Goal: Register for event/course

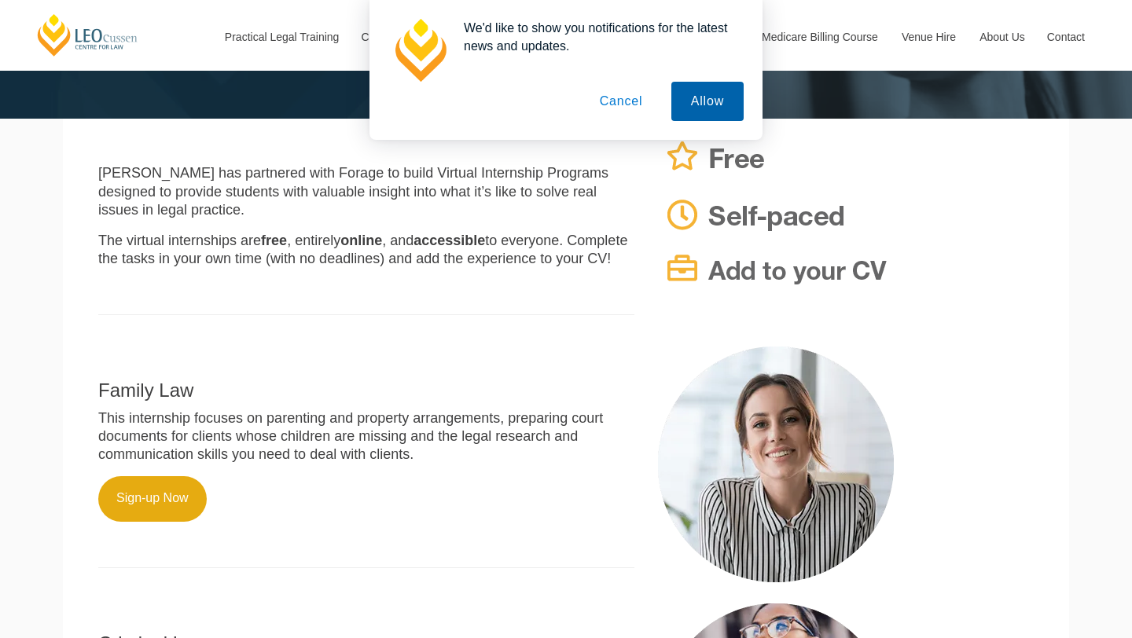
click at [705, 109] on button "Allow" at bounding box center [707, 101] width 72 height 39
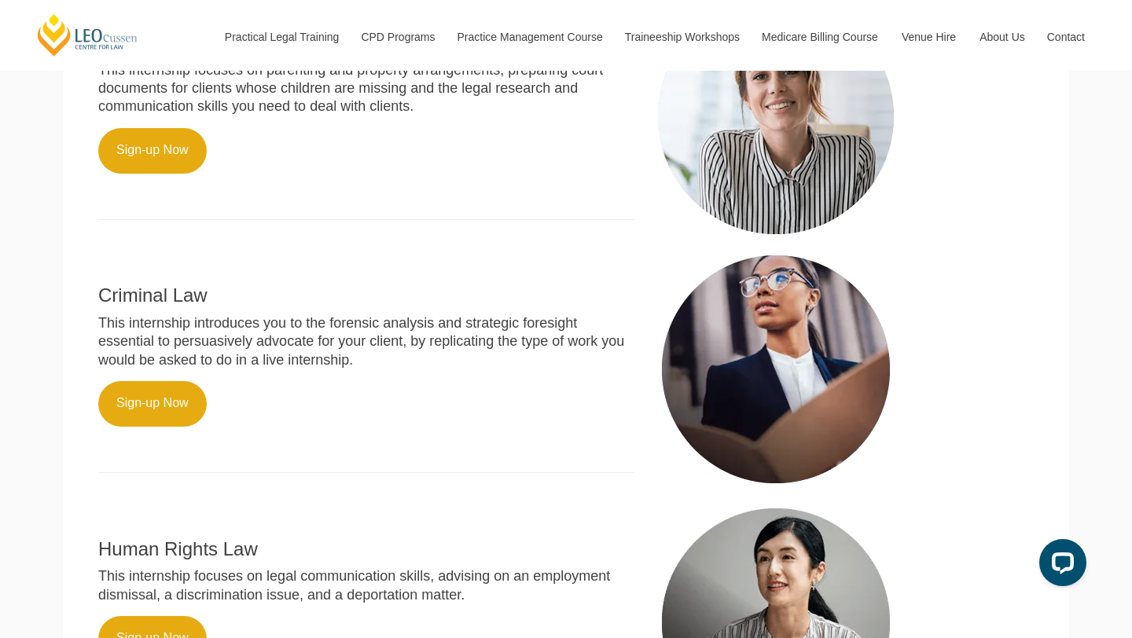
scroll to position [675, 0]
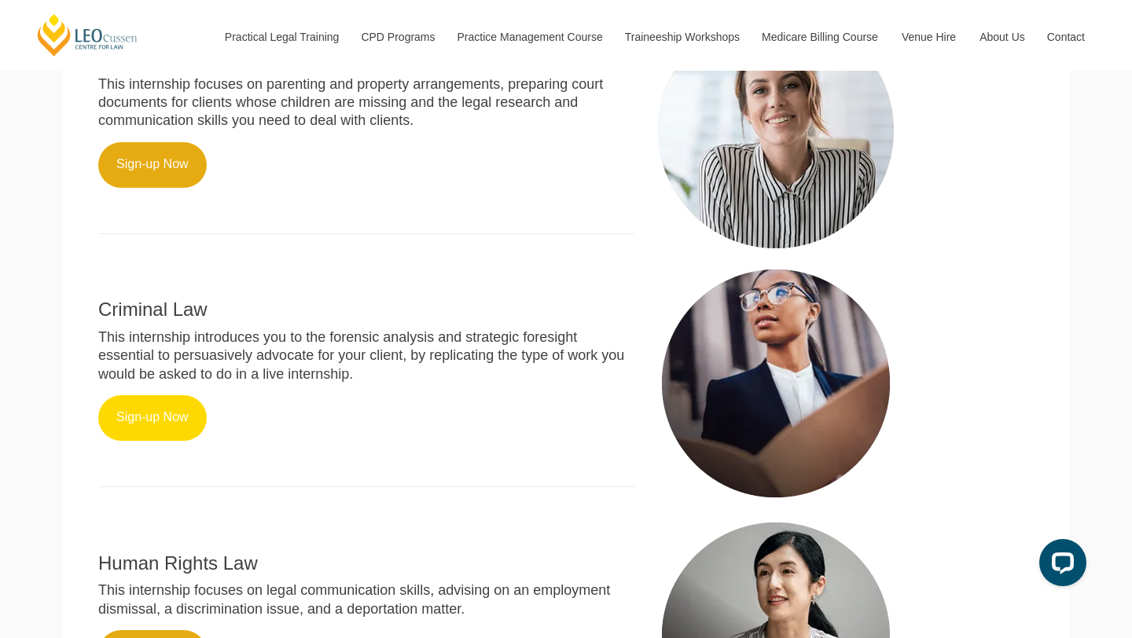
click at [169, 396] on link "Sign-up Now" at bounding box center [152, 419] width 109 height 46
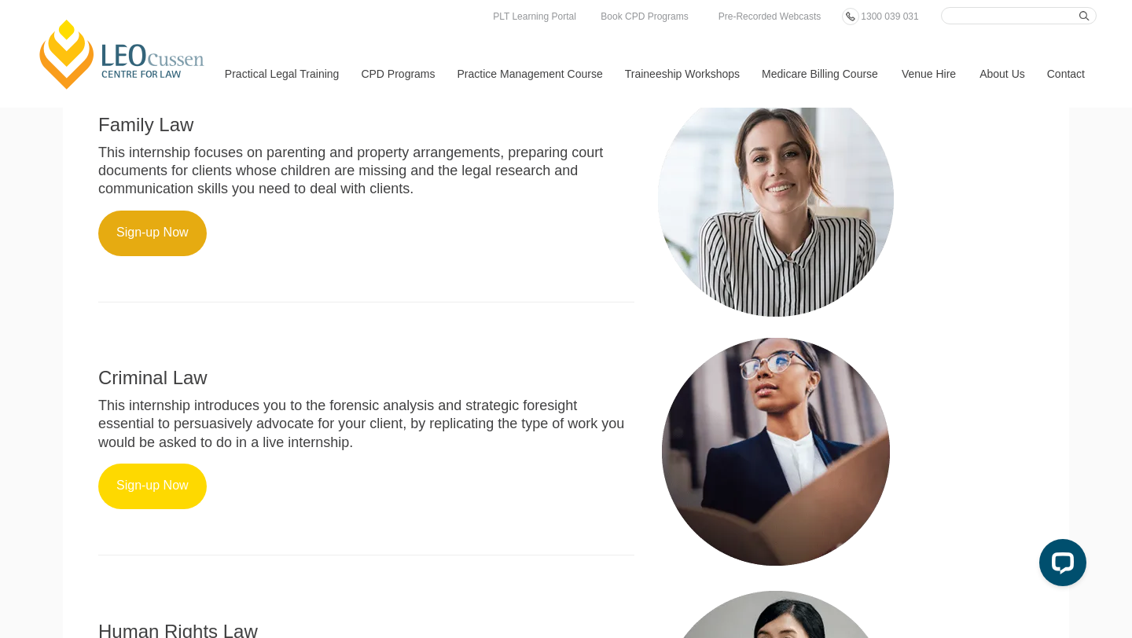
scroll to position [553, 0]
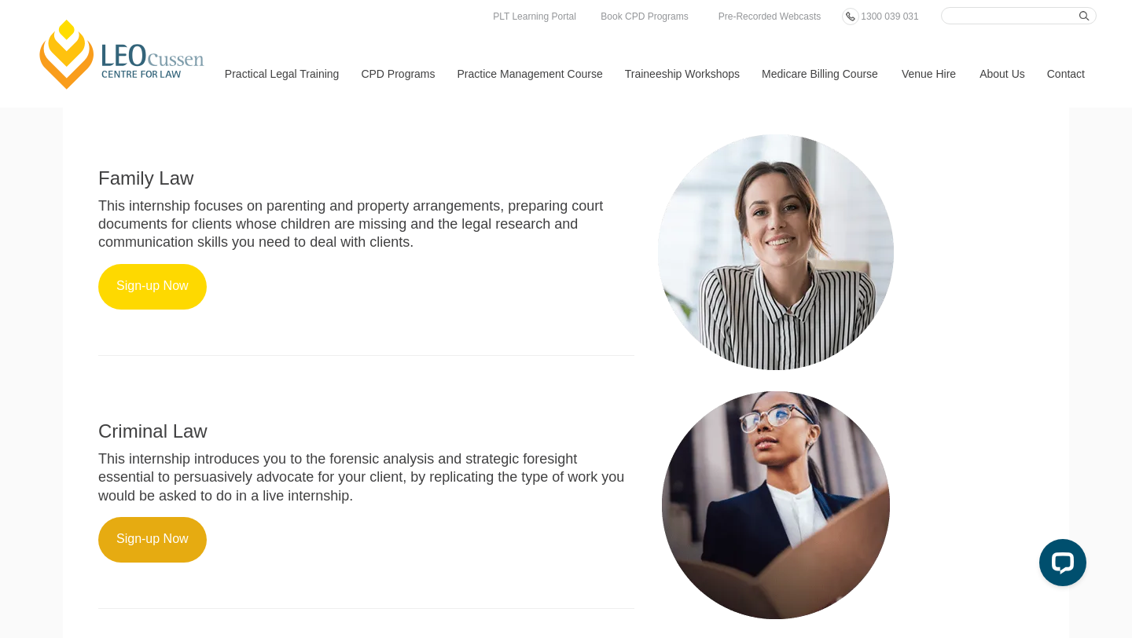
click at [172, 264] on link "Sign-up Now" at bounding box center [152, 287] width 109 height 46
